Goal: Information Seeking & Learning: Check status

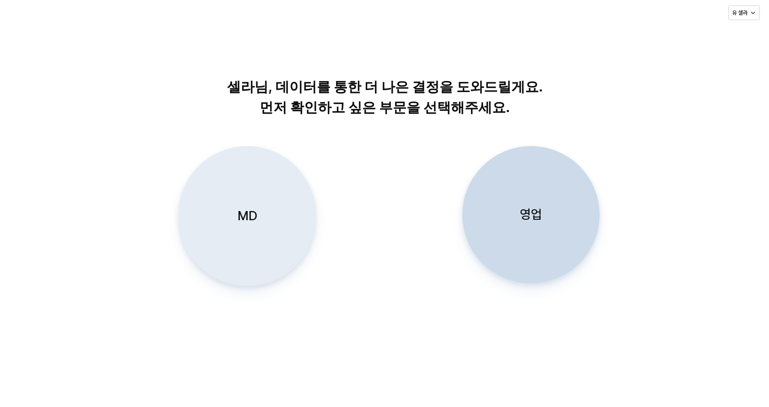
click at [227, 217] on div "MD" at bounding box center [247, 216] width 129 height 139
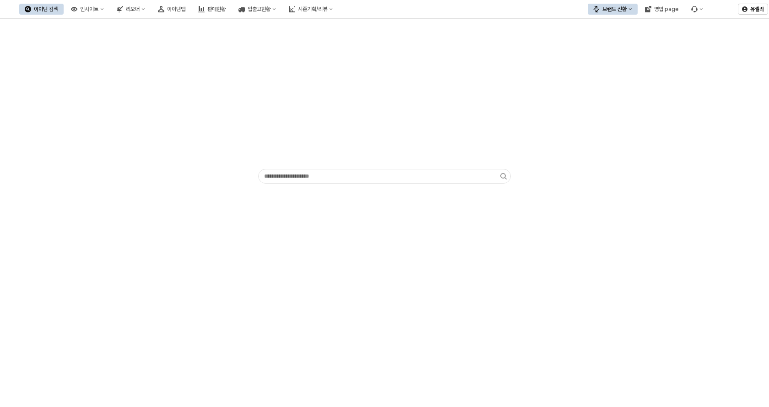
click at [614, 5] on button "브랜드 전환" at bounding box center [613, 9] width 50 height 11
click at [601, 115] on div "App Frame" at bounding box center [384, 102] width 758 height 161
click at [327, 170] on input "App Frame" at bounding box center [380, 176] width 242 height 14
click at [327, 175] on input "App Frame" at bounding box center [380, 176] width 242 height 14
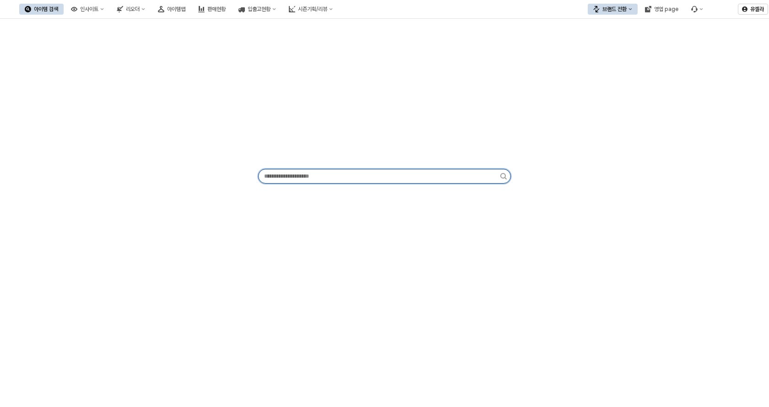
click at [310, 174] on input "App Frame" at bounding box center [380, 176] width 242 height 14
paste input "*********"
type input "*********"
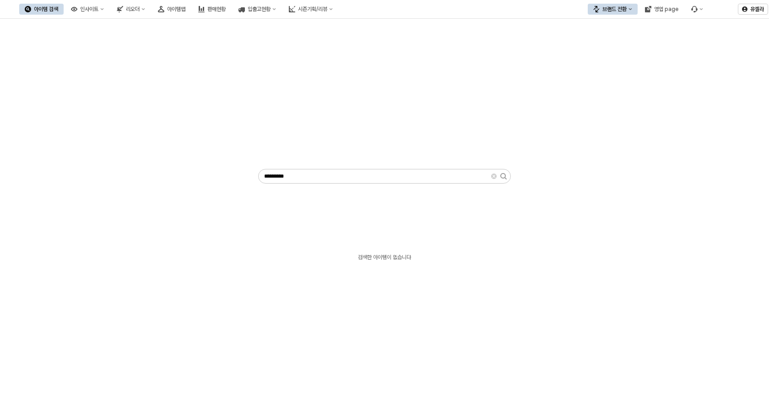
click at [506, 174] on icon "App Frame" at bounding box center [503, 176] width 6 height 6
click at [503, 175] on icon "App Frame" at bounding box center [503, 176] width 6 height 6
click at [98, 7] on div "인사이트" at bounding box center [89, 9] width 18 height 6
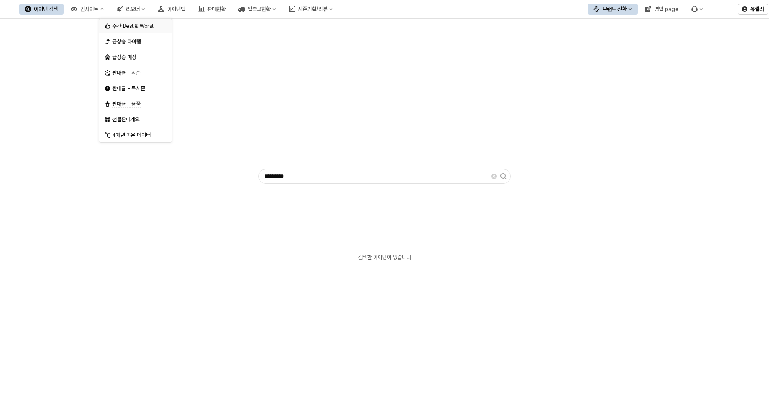
click at [149, 23] on div "주간 Best & Worst" at bounding box center [136, 25] width 49 height 7
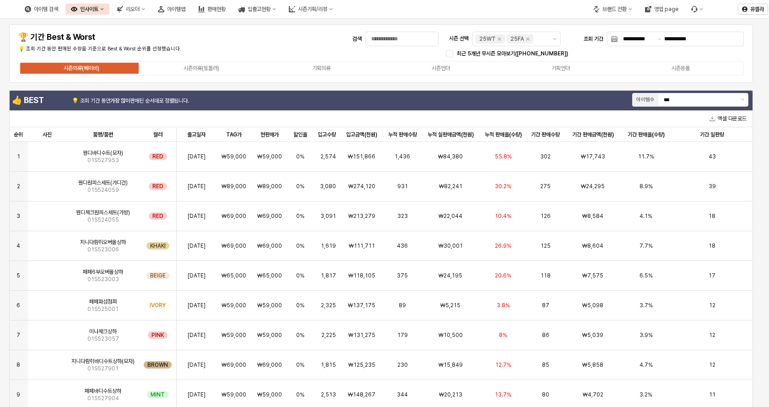
drag, startPoint x: 222, startPoint y: 65, endPoint x: 262, endPoint y: 75, distance: 40.9
click at [222, 65] on label "시즌의류(토들러)" at bounding box center [201, 68] width 120 height 8
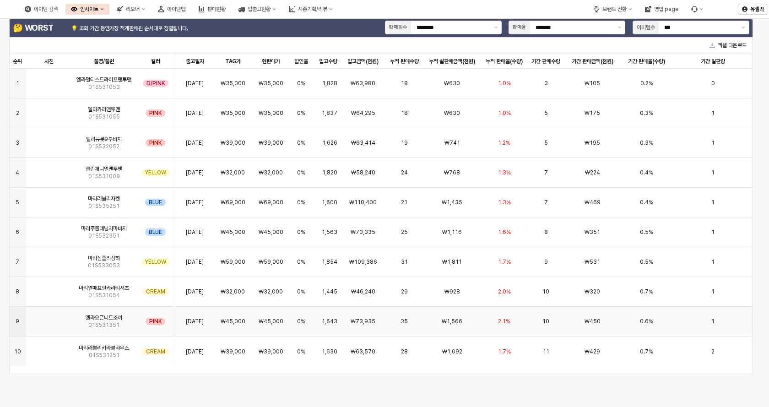
scroll to position [434, 0]
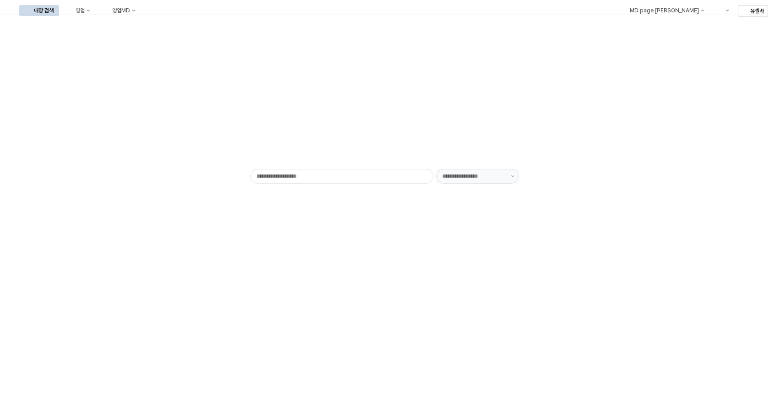
type input "******"
click at [96, 12] on button "영업" at bounding box center [78, 10] width 35 height 11
click at [185, 32] on div "목표매출 달성현황" at bounding box center [179, 27] width 72 height 15
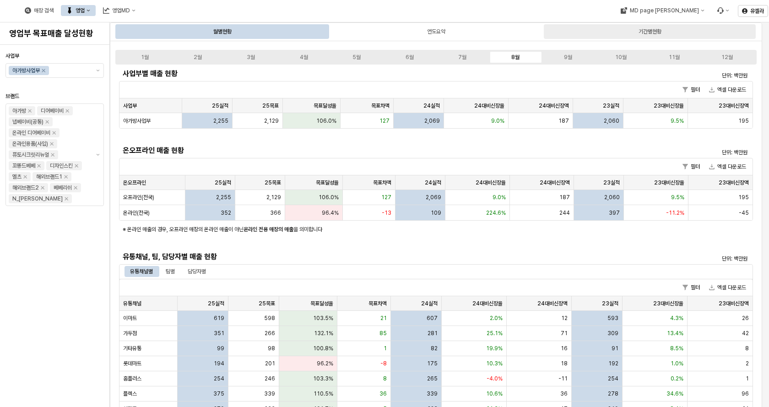
click at [586, 32] on div "기간별현황" at bounding box center [650, 31] width 212 height 15
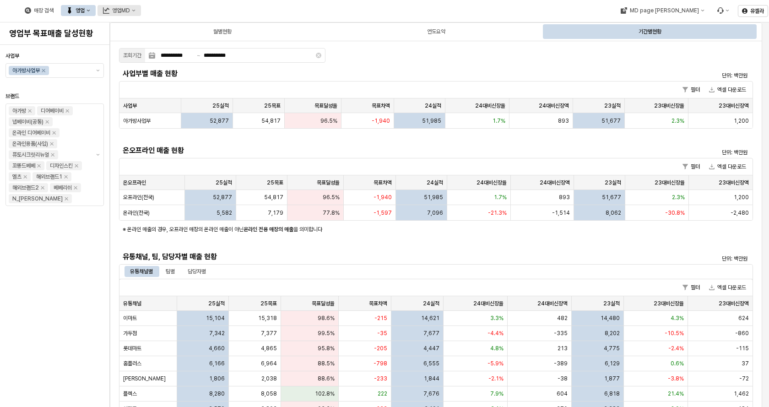
click at [141, 7] on button "영업MD" at bounding box center [119, 10] width 43 height 11
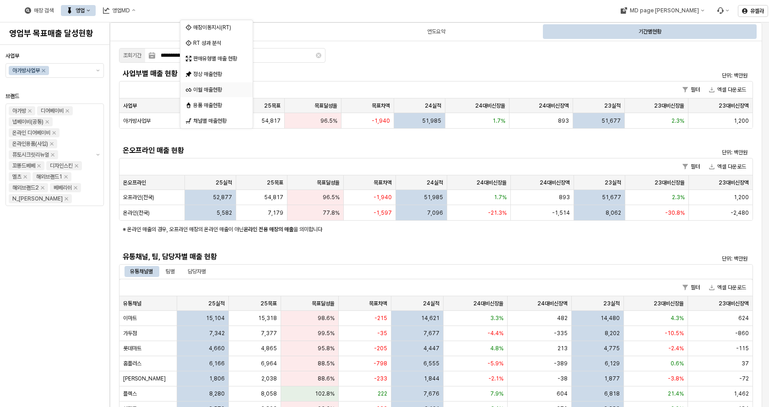
click at [214, 91] on div "이월 매출현황" at bounding box center [217, 89] width 49 height 7
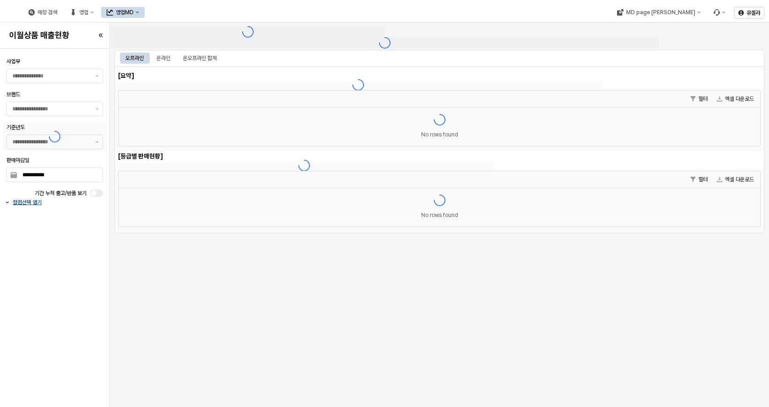
type input "******"
type input "***"
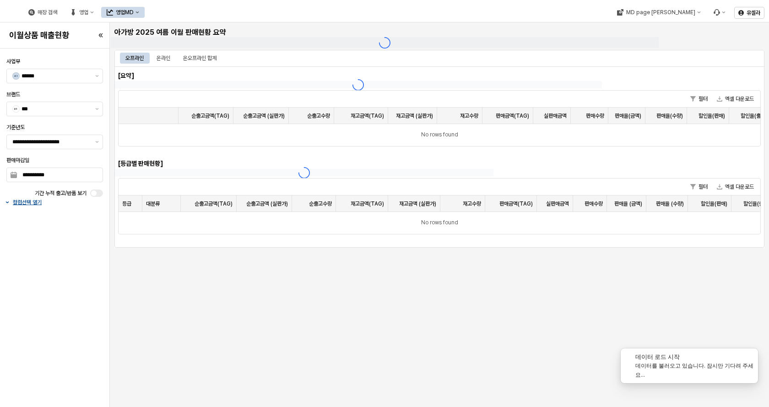
type input "**********"
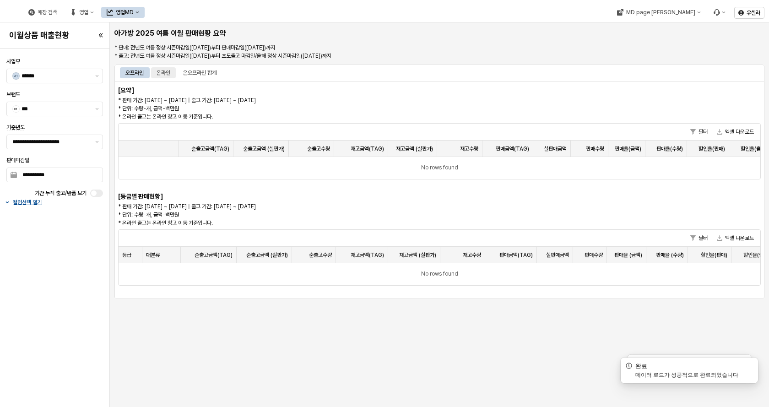
click at [166, 74] on div "온라인" at bounding box center [164, 72] width 14 height 11
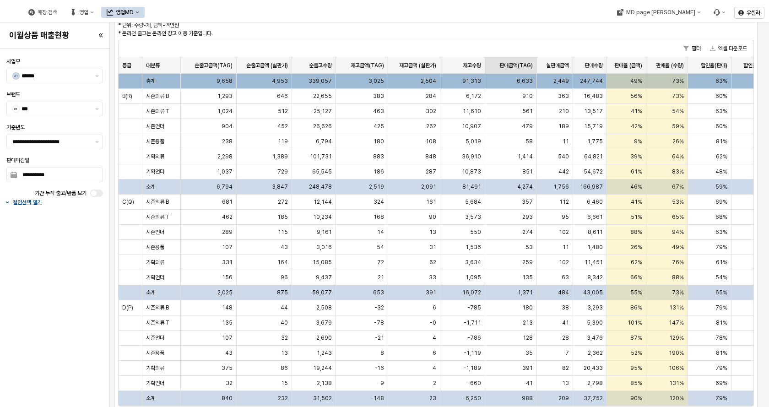
scroll to position [227, 0]
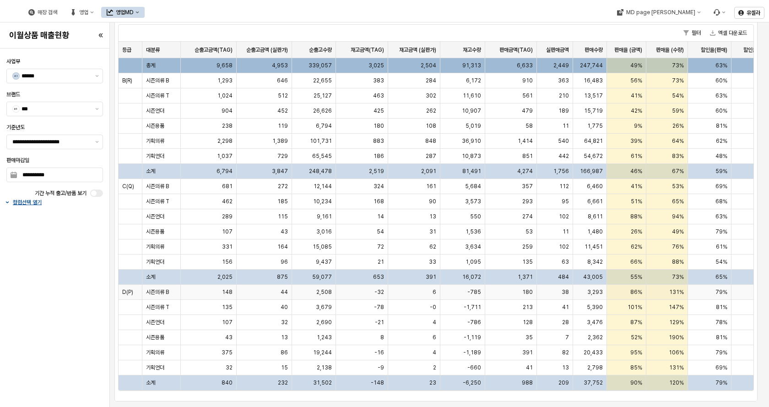
click at [327, 290] on span "2,508" at bounding box center [324, 291] width 16 height 7
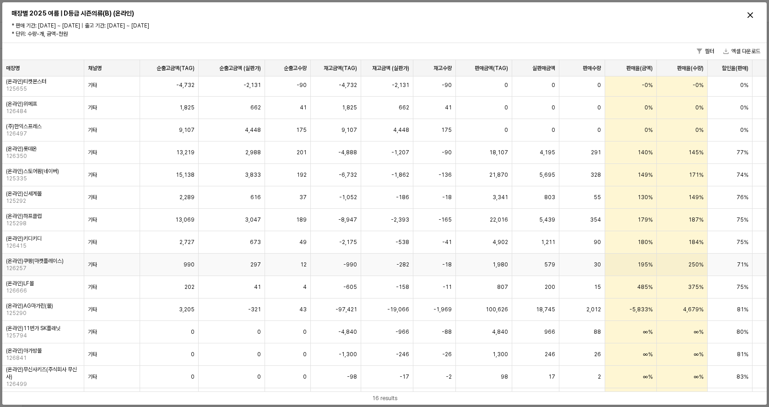
scroll to position [0, 0]
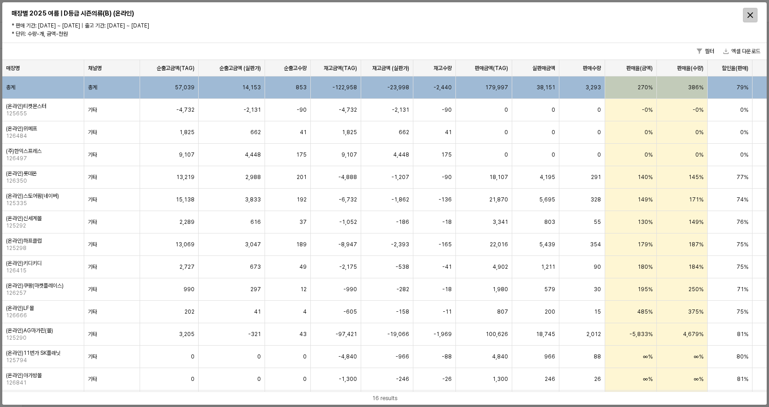
click at [754, 17] on div "Close" at bounding box center [751, 15] width 14 height 14
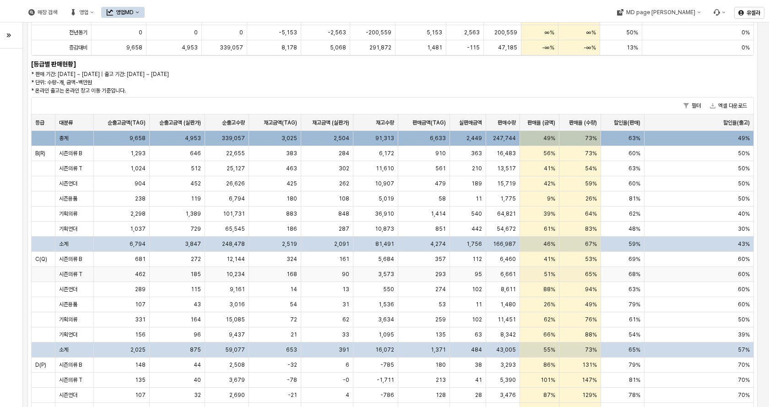
scroll to position [216, 0]
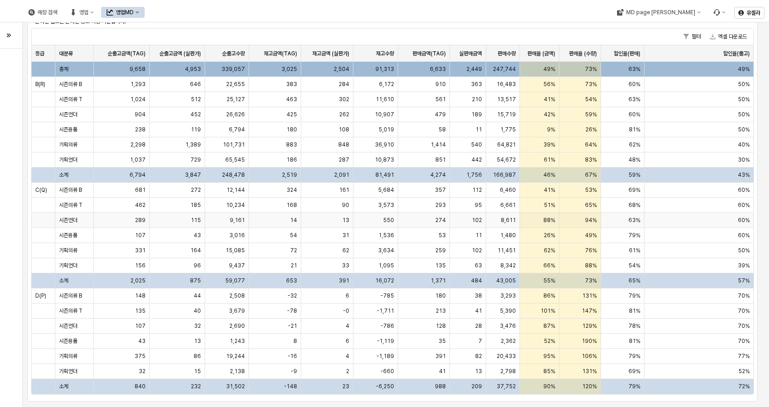
click at [588, 219] on span "94%" at bounding box center [591, 220] width 12 height 7
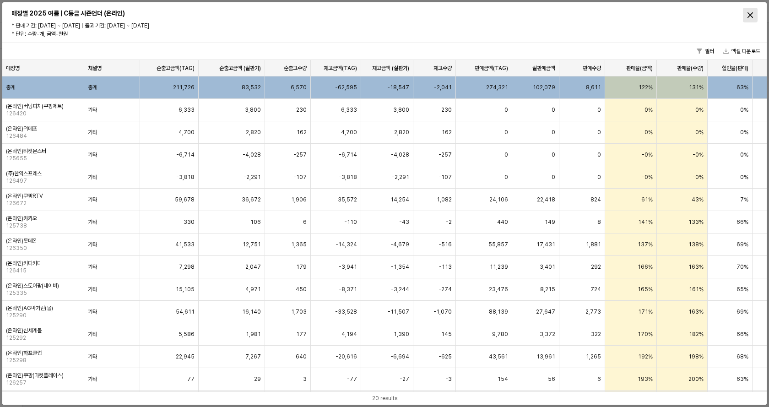
click at [744, 18] on div "Close" at bounding box center [751, 15] width 14 height 14
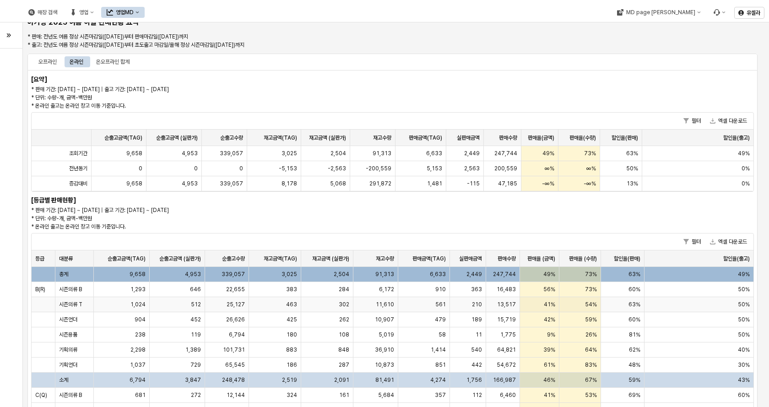
scroll to position [0, 0]
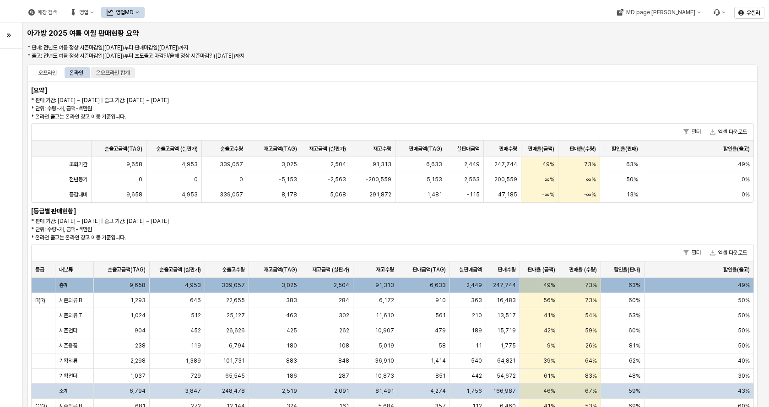
click at [109, 75] on div "온오프라인 합계" at bounding box center [112, 72] width 33 height 11
click at [42, 69] on div "오프라인" at bounding box center [47, 72] width 18 height 11
click at [442, 97] on p "* 판매 기간: [DATE] ~ [DATE] | 출고 기간: [DATE] ~ [DATE] * 단위: 수량-개, 금액-백만원 * 온라인 출고는 …" at bounding box center [301, 108] width 540 height 25
